Goal: Submit feedback/report problem

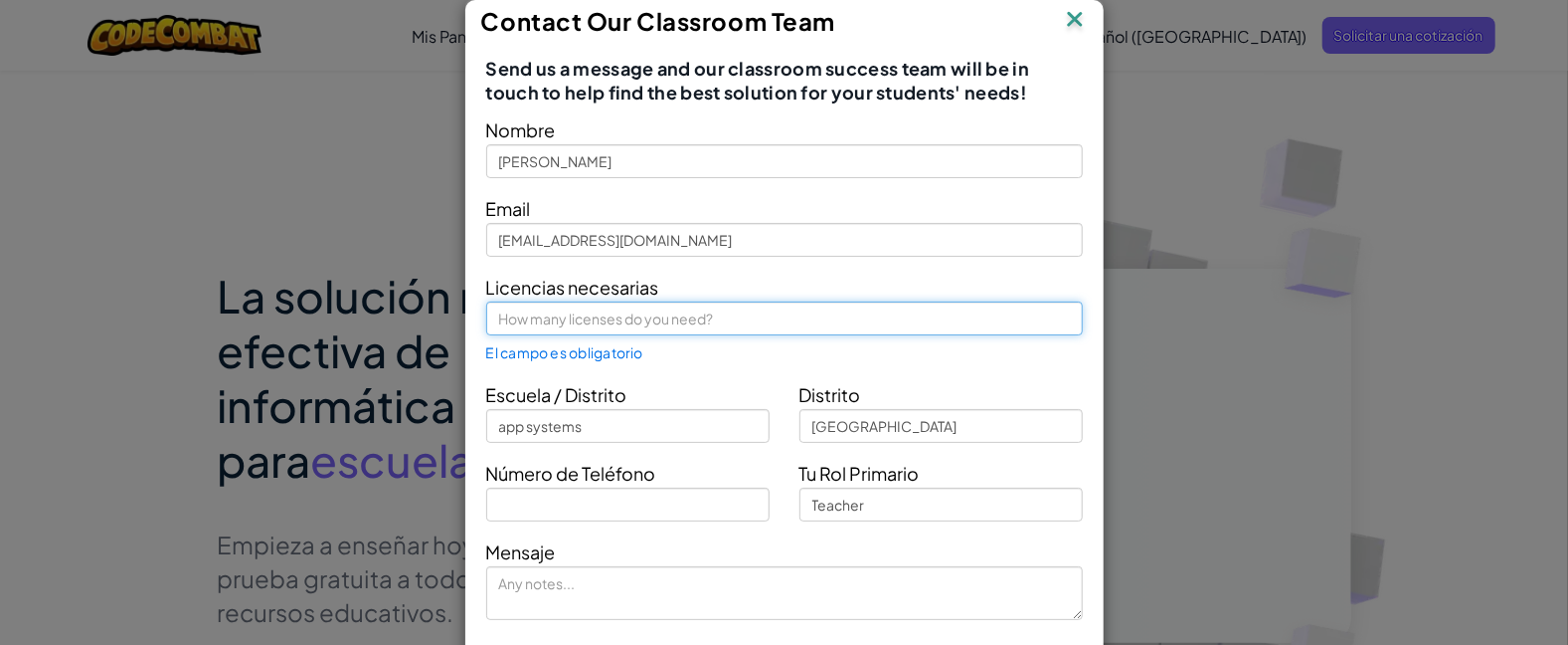
click at [705, 325] on input "text" at bounding box center [785, 319] width 597 height 34
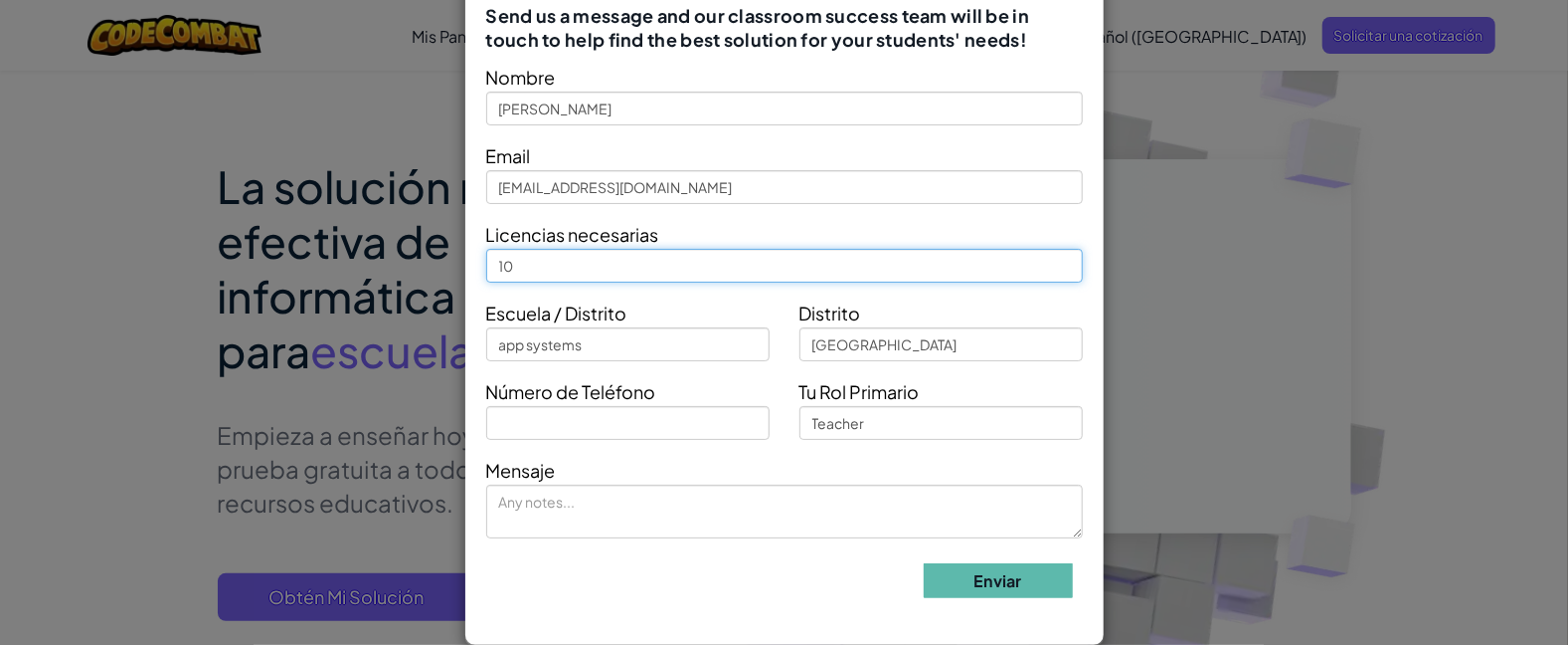
scroll to position [148, 0]
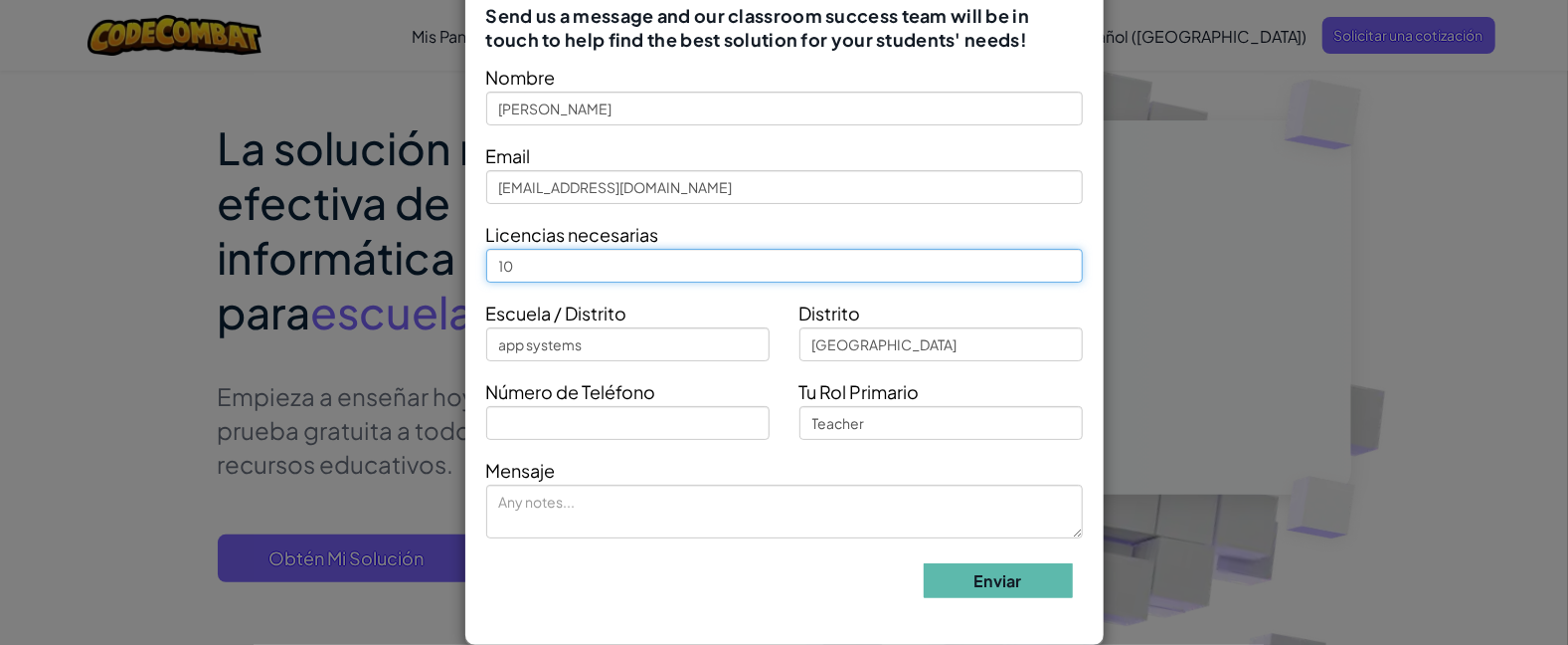
type input "10"
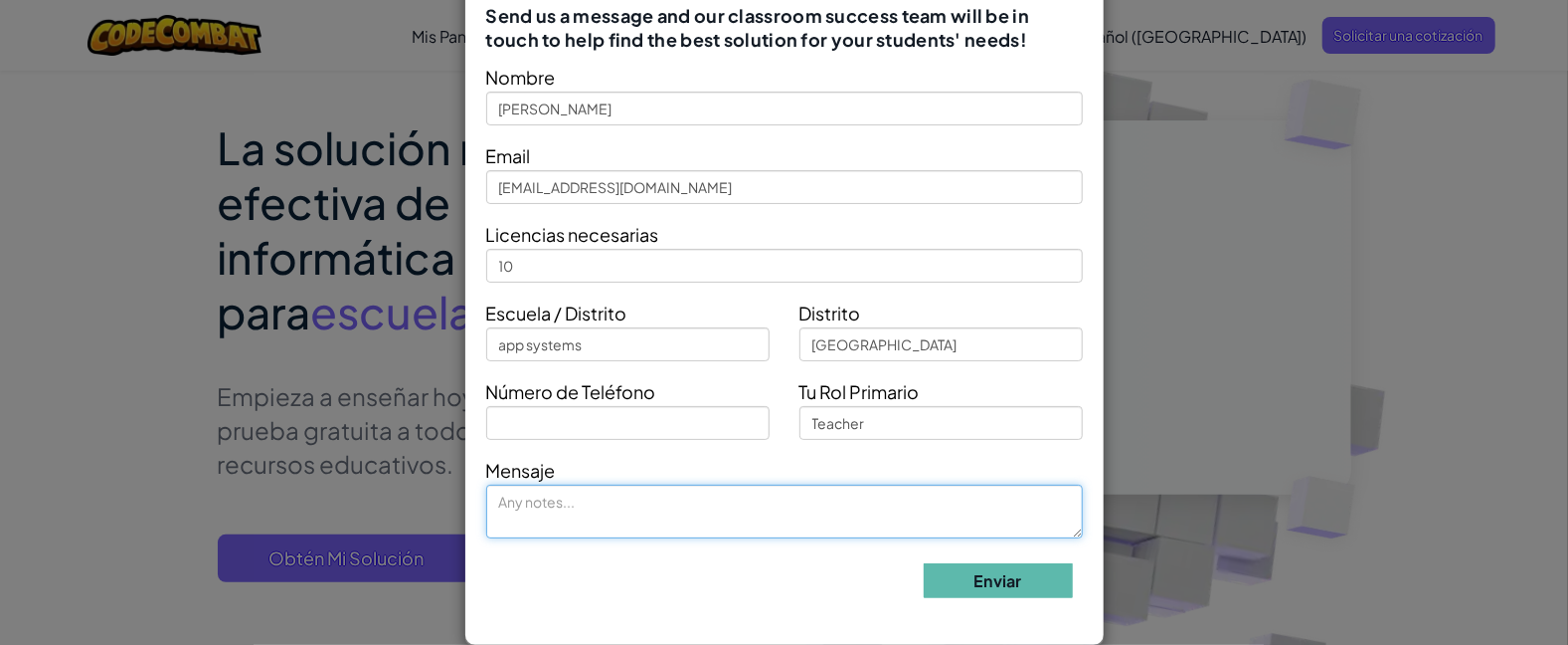
click at [653, 516] on textarea at bounding box center [785, 512] width 597 height 54
type textarea "favor de [PERSON_NAME]"
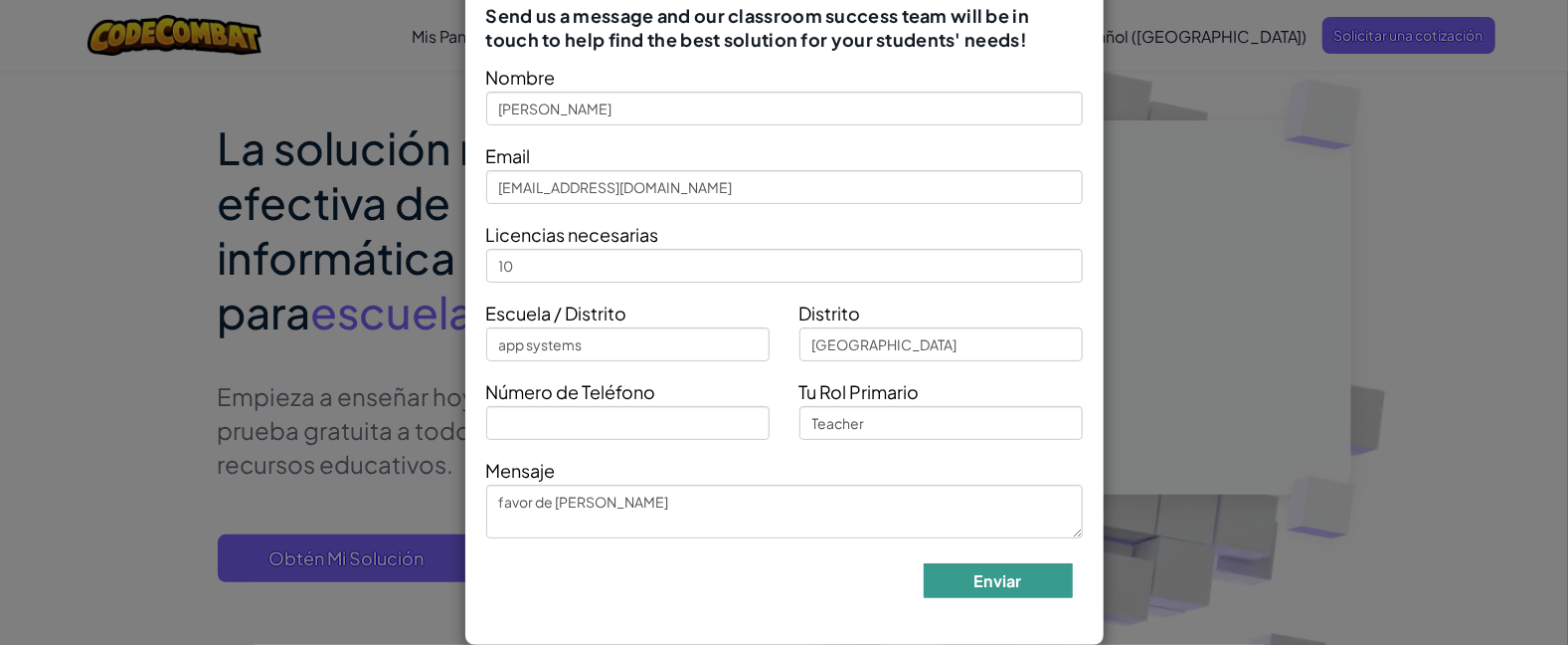
click at [966, 572] on button "Enviar" at bounding box center [998, 580] width 149 height 35
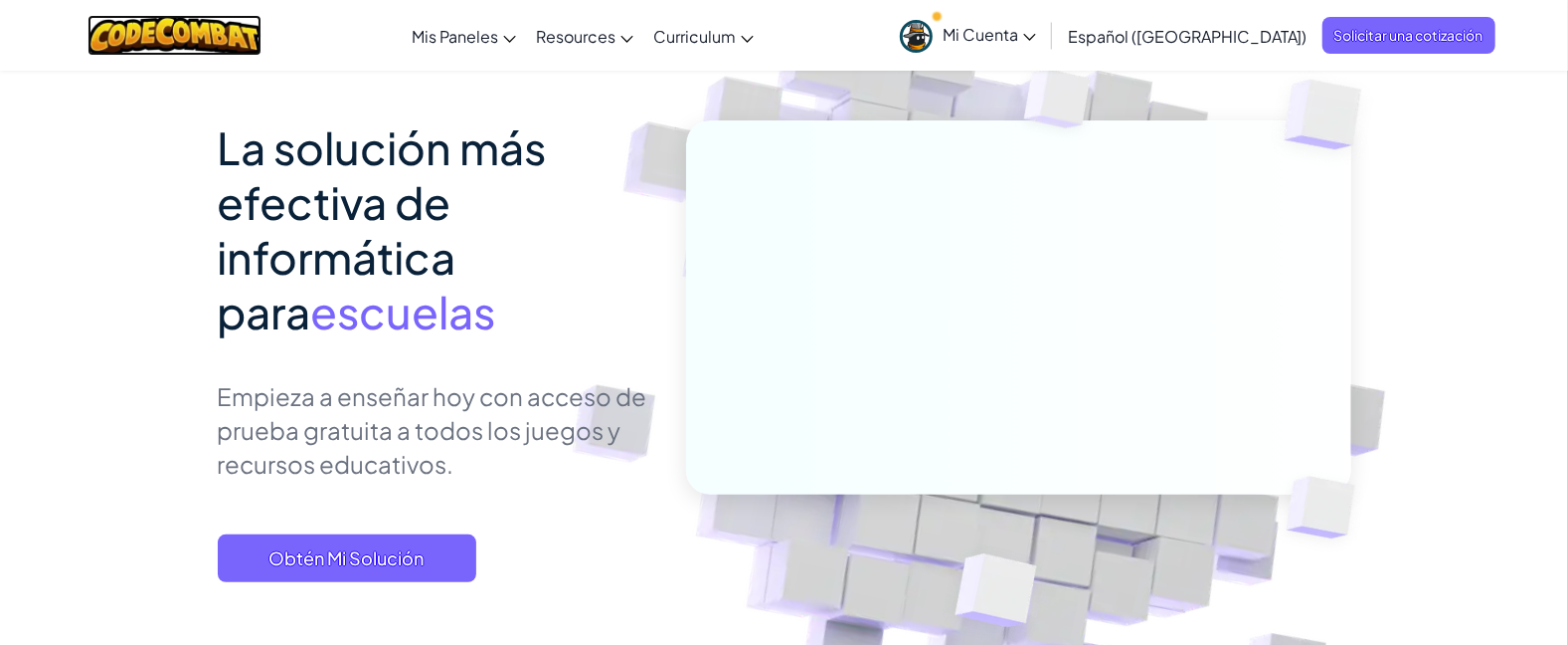
click at [231, 30] on img at bounding box center [174, 35] width 174 height 41
